Goal: Check status: Check status

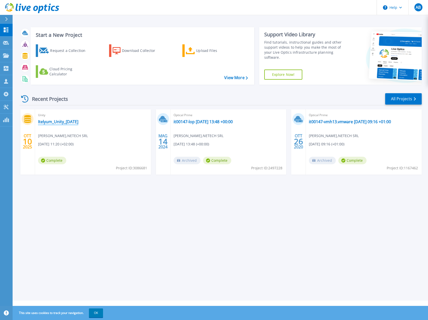
click at [57, 121] on link "Itelyum_Unity_2025-10-10" at bounding box center [58, 121] width 40 height 5
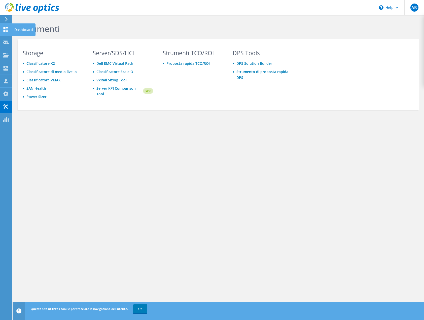
click at [25, 31] on div "Dashboard" at bounding box center [24, 29] width 24 height 13
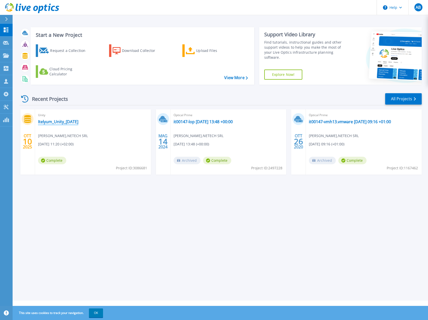
click at [57, 122] on link "Itelyum_Unity_[DATE]" at bounding box center [58, 121] width 40 height 5
